Goal: Find specific page/section: Find specific page/section

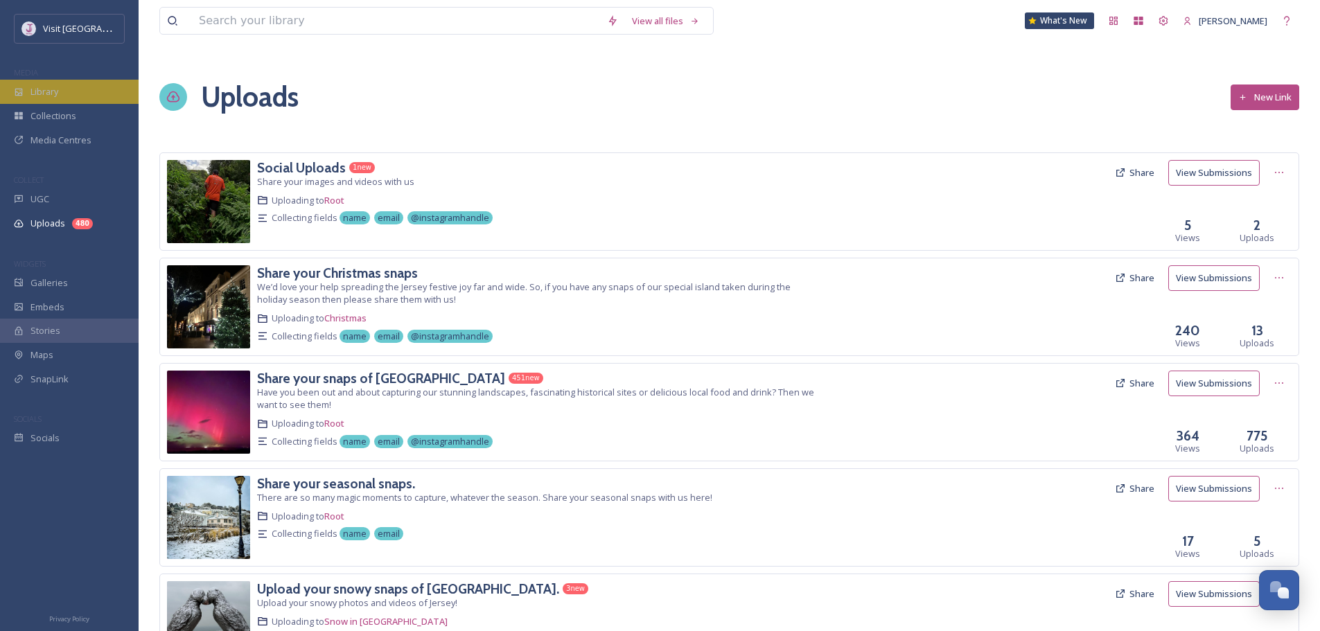
click at [70, 85] on div "Library" at bounding box center [69, 92] width 139 height 24
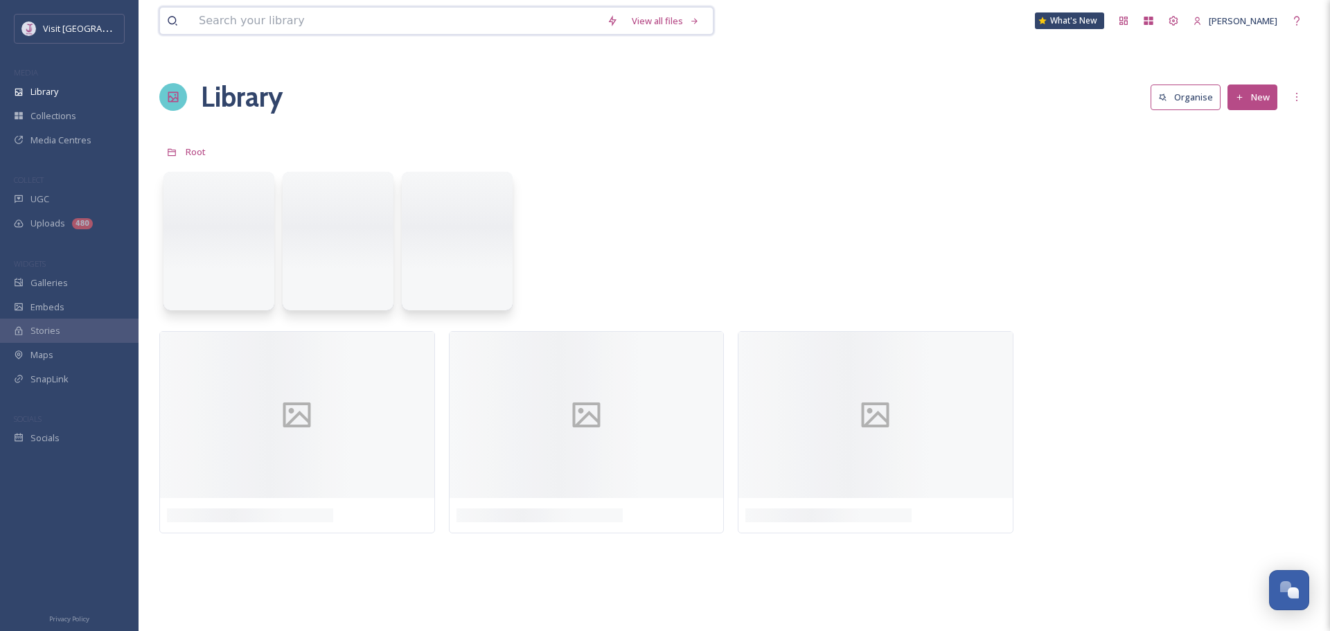
click at [304, 19] on input at bounding box center [396, 21] width 408 height 26
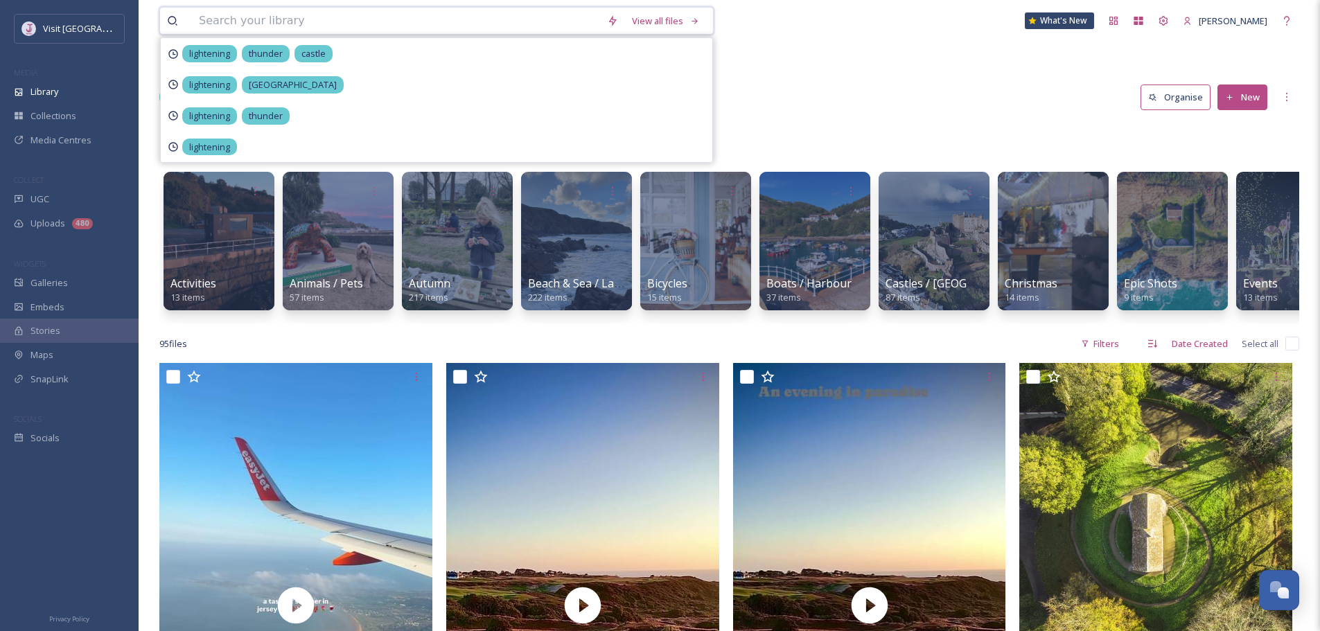
scroll to position [493, 0]
type input "lobster"
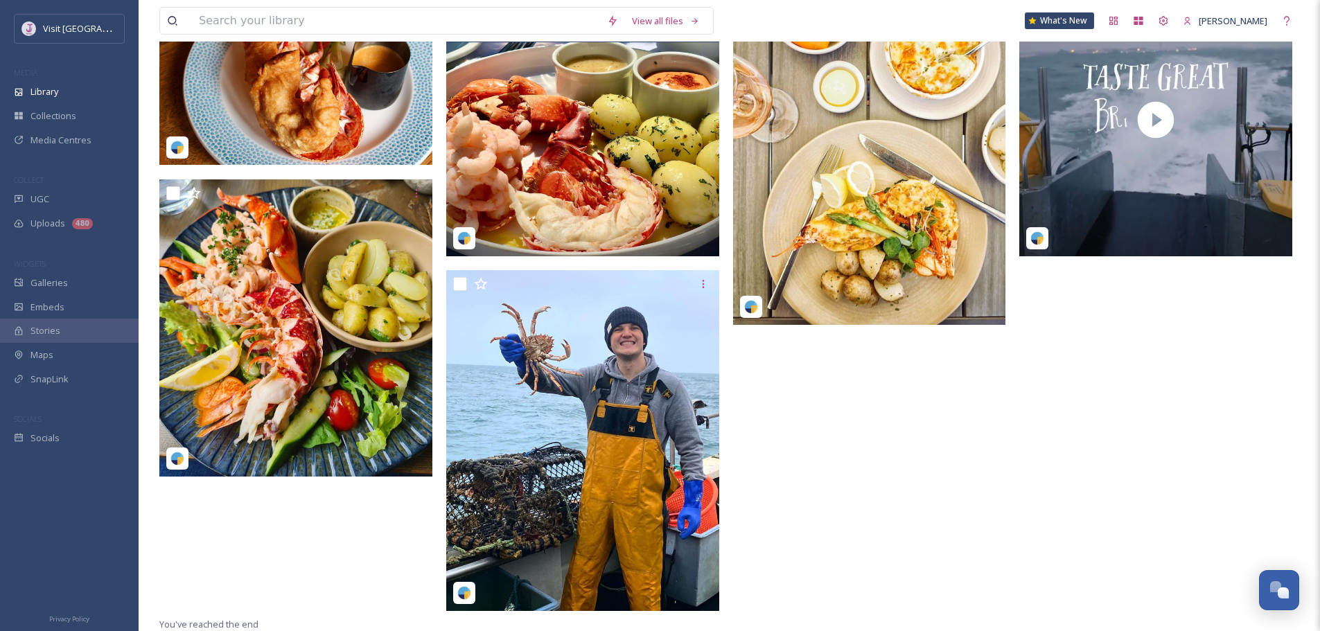
click at [586, 202] on img at bounding box center [582, 119] width 273 height 273
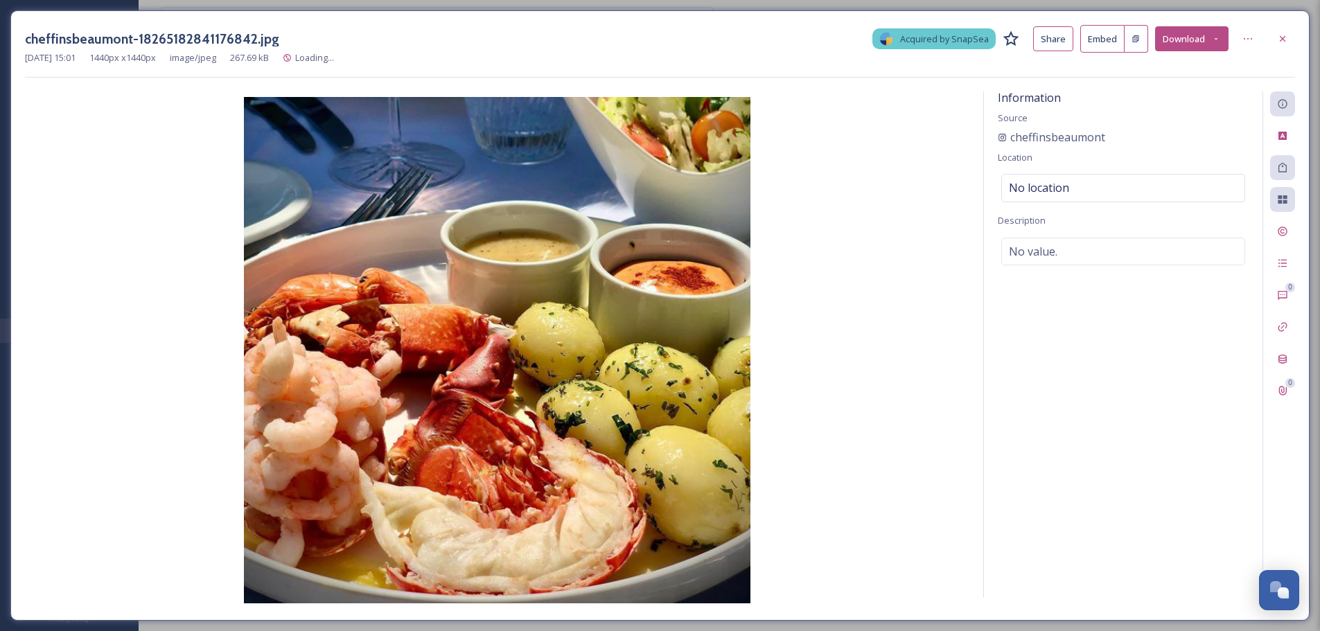
scroll to position [191, 0]
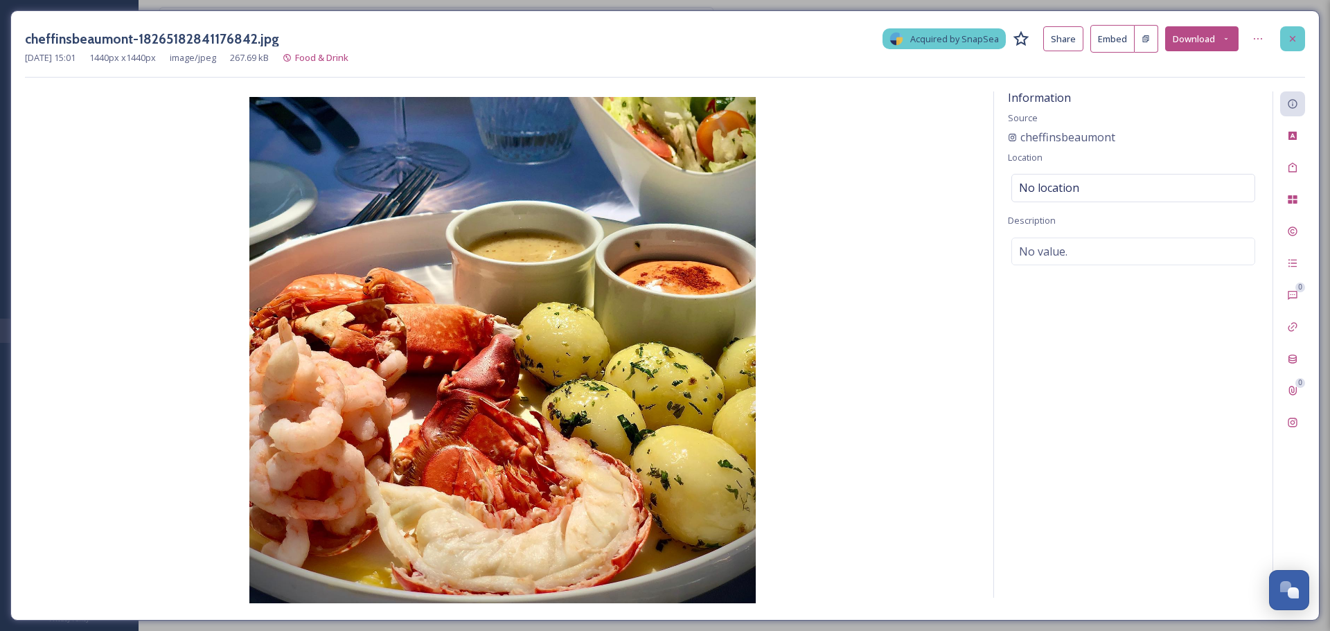
click at [1298, 34] on div at bounding box center [1292, 38] width 25 height 25
